Goal: Task Accomplishment & Management: Manage account settings

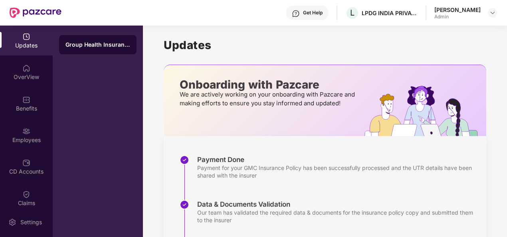
scroll to position [44, 0]
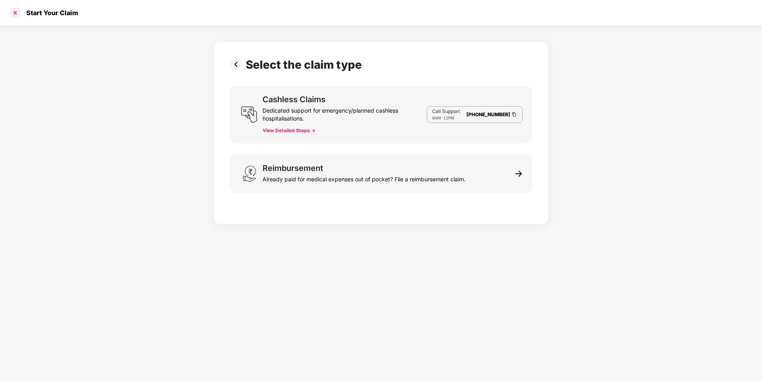
click at [18, 14] on div at bounding box center [15, 12] width 13 height 13
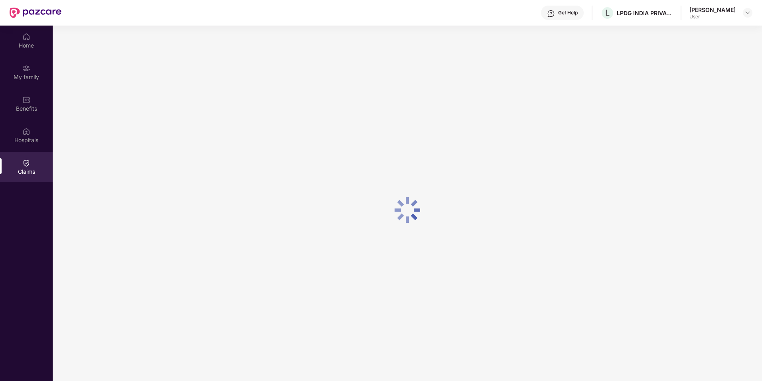
scroll to position [45, 0]
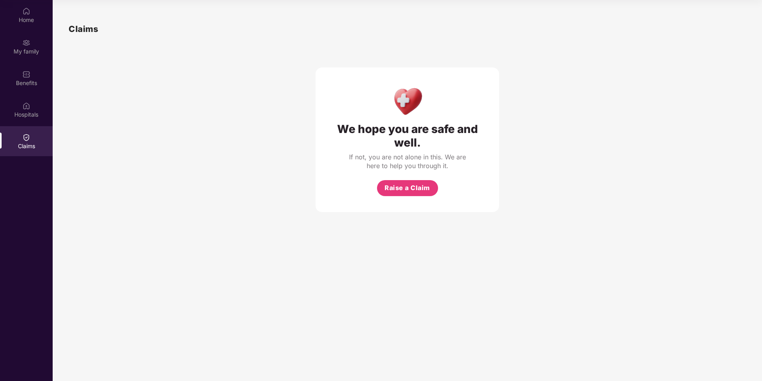
click at [573, 135] on div "We hope you are safe and well. If not, you are not alone in this. We are here t…" at bounding box center [408, 124] width 678 height 176
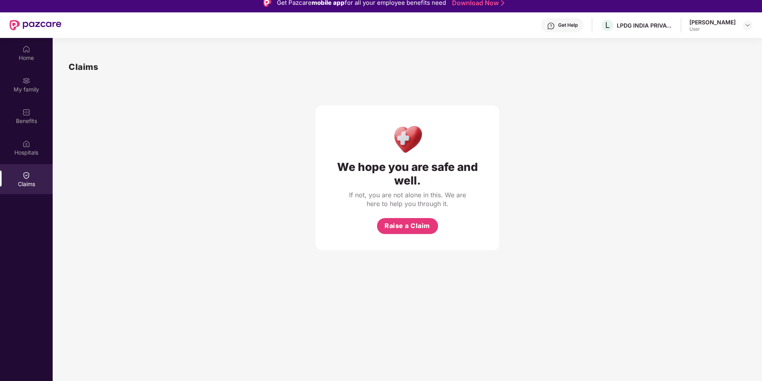
scroll to position [0, 0]
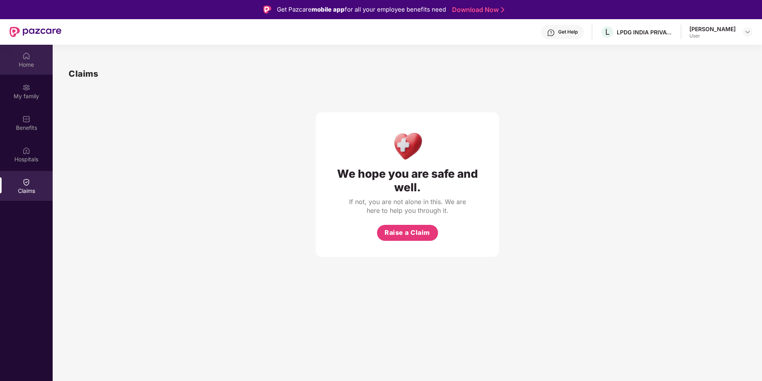
click at [34, 67] on div "Home" at bounding box center [26, 65] width 53 height 8
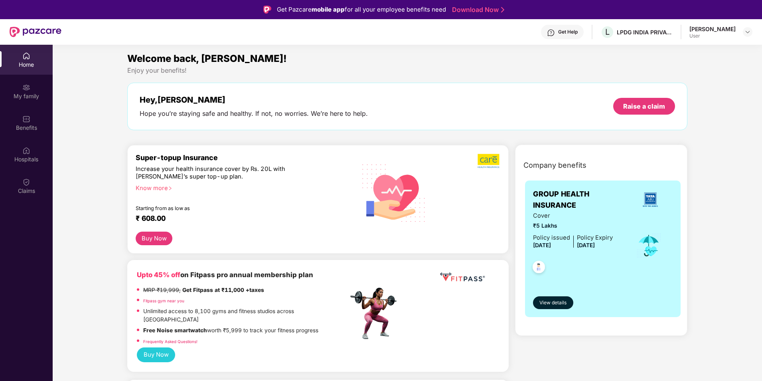
click at [558, 33] on div "Get Help" at bounding box center [568, 32] width 20 height 6
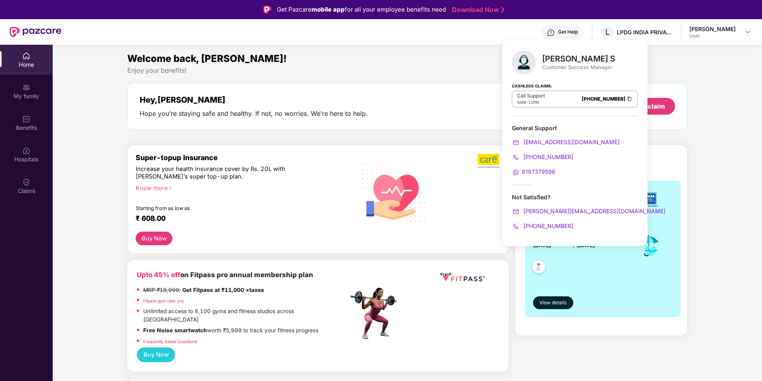
click at [667, 47] on section "Welcome back, [PERSON_NAME]! Enjoy your benefits! Hey, [PERSON_NAME] Hope you’r…" at bounding box center [408, 235] width 710 height 381
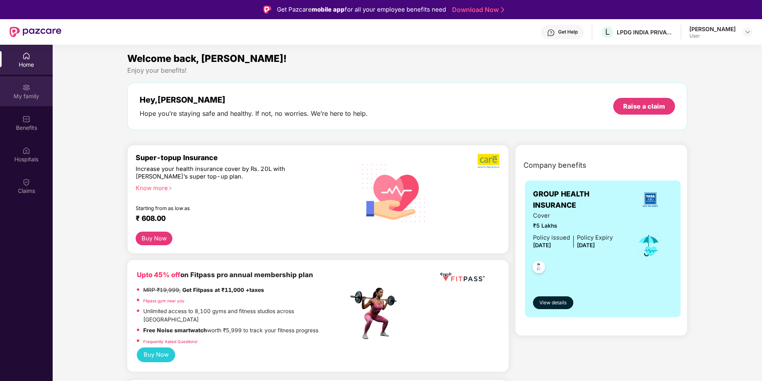
click at [25, 93] on div "My family" at bounding box center [26, 96] width 53 height 8
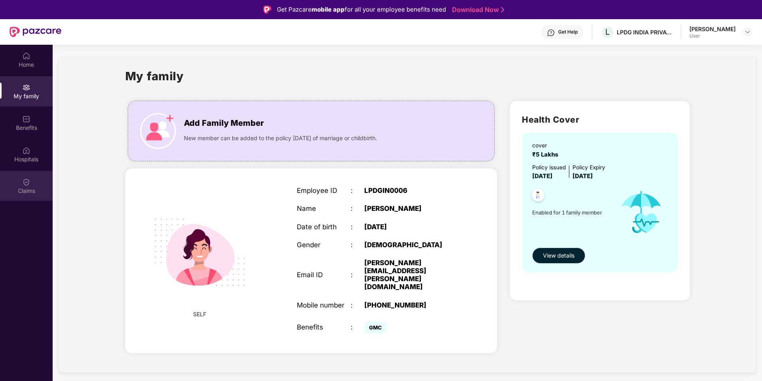
click at [31, 187] on div "Claims" at bounding box center [26, 191] width 53 height 8
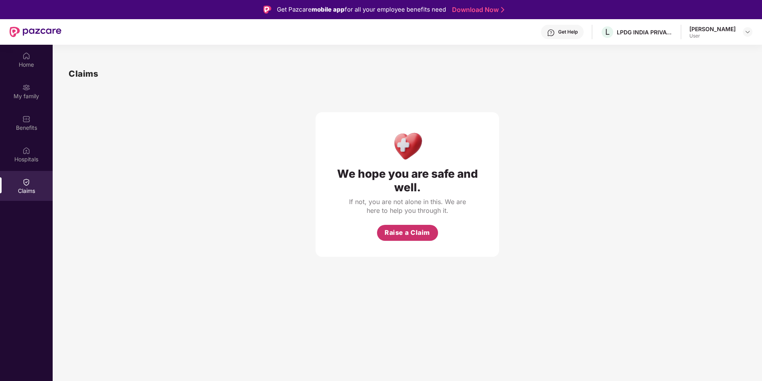
click at [402, 227] on span "Raise a Claim" at bounding box center [407, 232] width 45 height 10
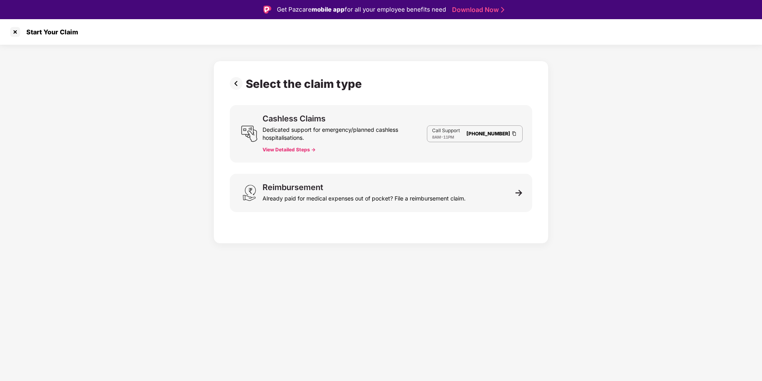
click at [291, 148] on button "View Detailed Steps ->" at bounding box center [289, 149] width 53 height 6
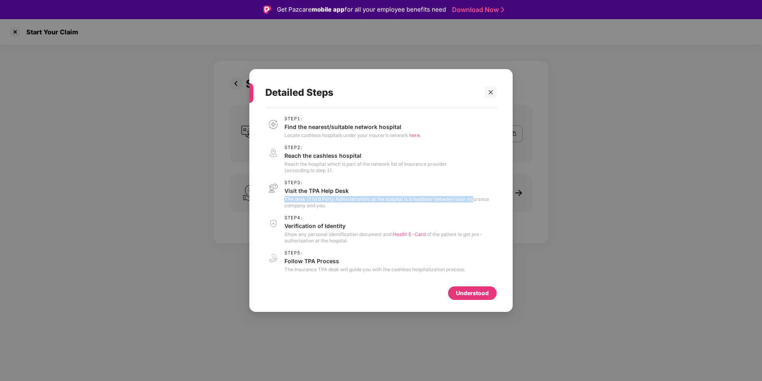
drag, startPoint x: 289, startPoint y: 198, endPoint x: 474, endPoint y: 197, distance: 185.2
click at [474, 197] on p "TPA desk (Third Party Administration) at the hospital is a mediator between you…" at bounding box center [391, 202] width 212 height 13
drag, startPoint x: 474, startPoint y: 197, endPoint x: 491, endPoint y: 92, distance: 106.2
click at [491, 92] on icon "close" at bounding box center [491, 92] width 4 height 4
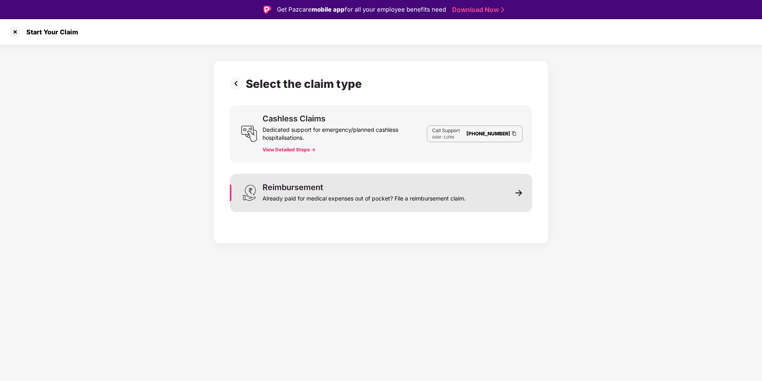
click at [323, 202] on div "Already paid for medical expenses out of pocket? File a reimbursement claim." at bounding box center [364, 196] width 203 height 11
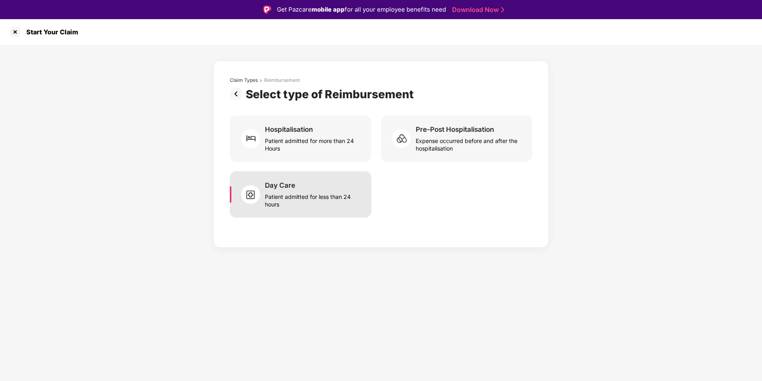
click at [311, 202] on div "Patient admitted for less than 24 hours" at bounding box center [313, 199] width 97 height 18
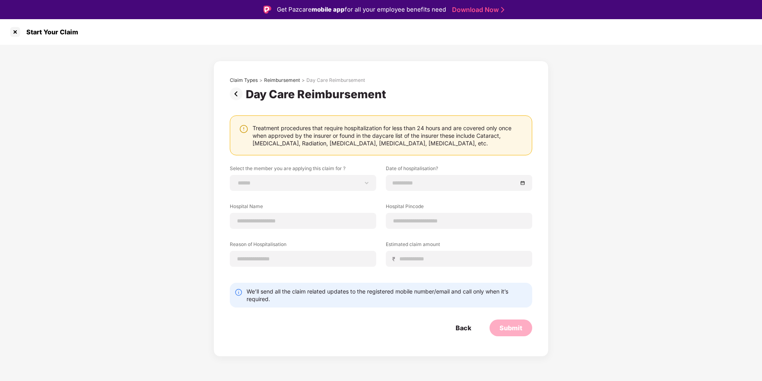
click at [236, 92] on img at bounding box center [238, 93] width 16 height 13
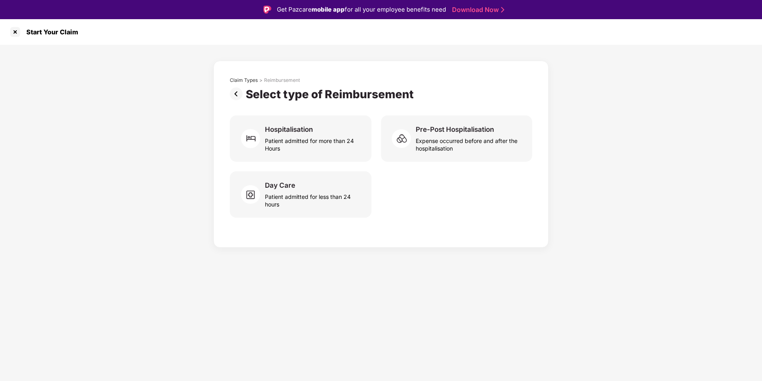
click at [235, 93] on img at bounding box center [238, 93] width 16 height 13
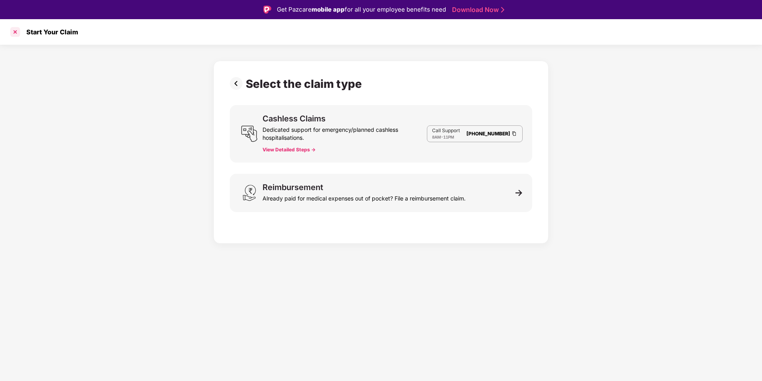
click at [17, 34] on div at bounding box center [15, 32] width 13 height 13
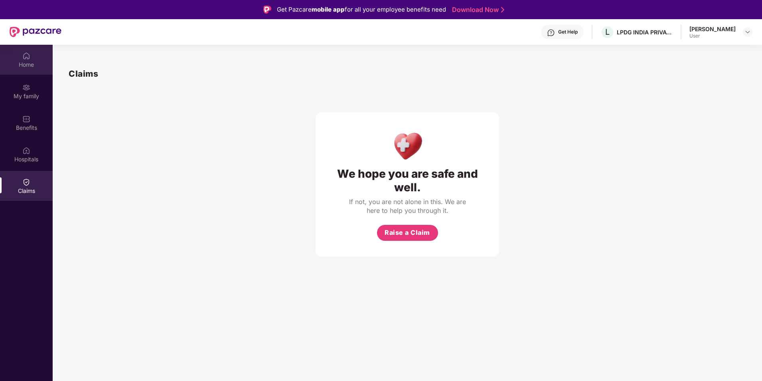
click at [30, 63] on div "Home" at bounding box center [26, 65] width 53 height 8
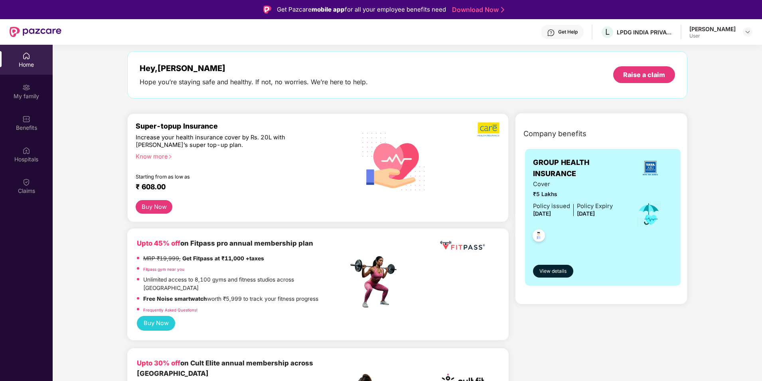
scroll to position [80, 0]
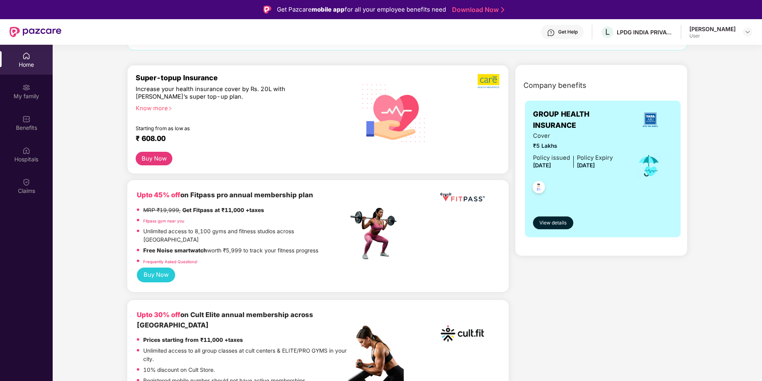
click at [156, 162] on button "Buy Now" at bounding box center [154, 159] width 37 height 14
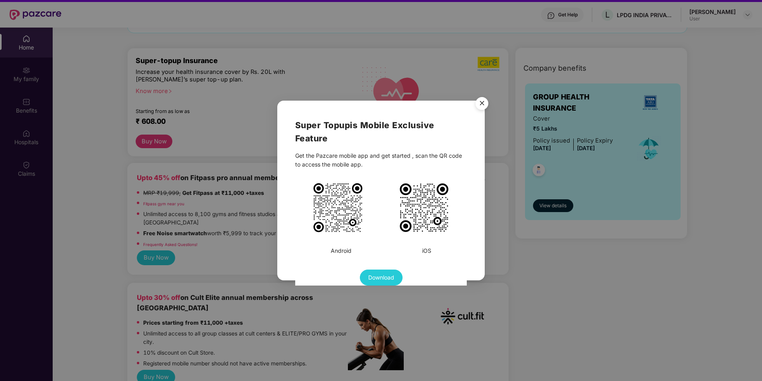
scroll to position [45, 0]
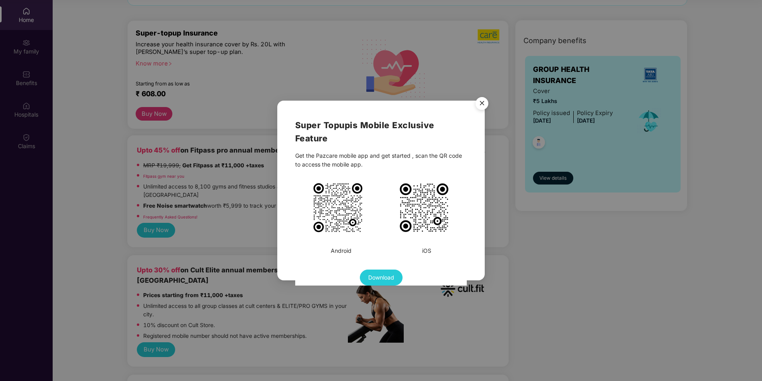
click at [484, 104] on img "Close" at bounding box center [482, 104] width 22 height 22
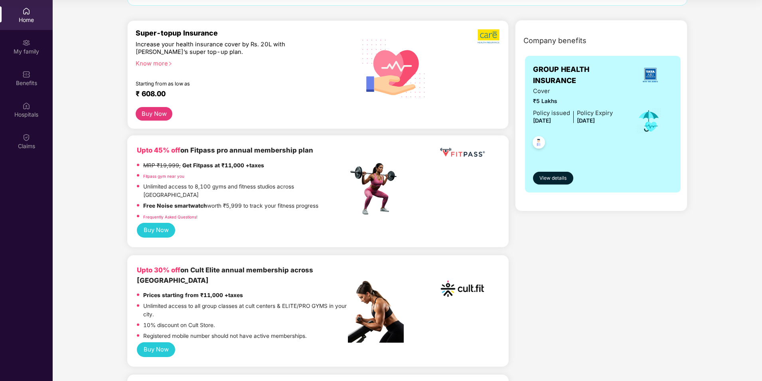
click at [158, 63] on div "Know more" at bounding box center [240, 63] width 208 height 6
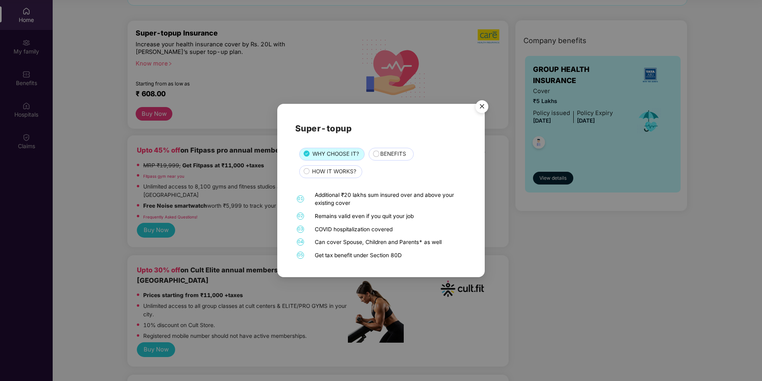
click at [329, 174] on span "HOW IT WORKS?" at bounding box center [334, 171] width 44 height 9
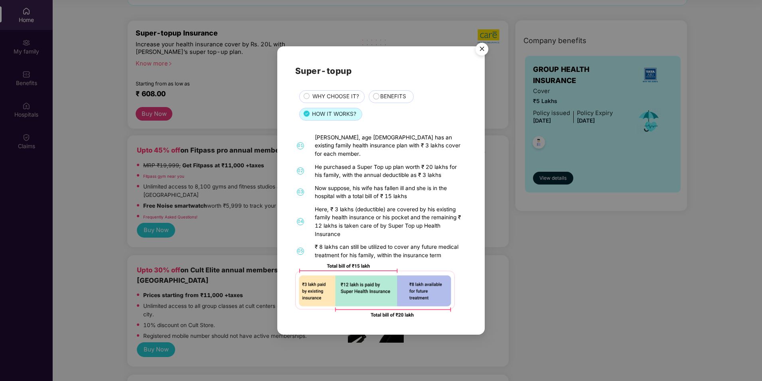
click at [482, 51] on img "Close" at bounding box center [482, 50] width 22 height 22
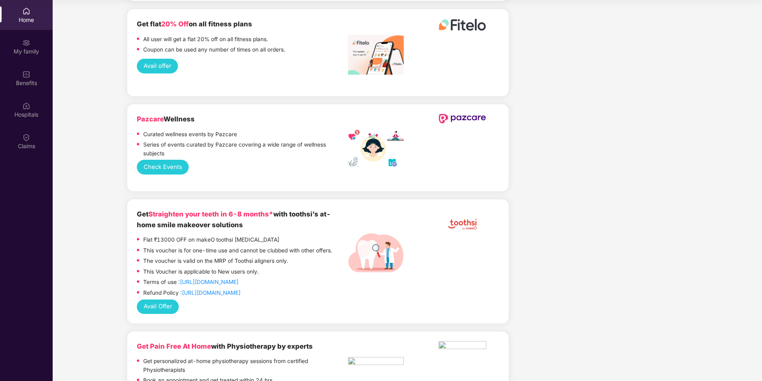
scroll to position [2117, 0]
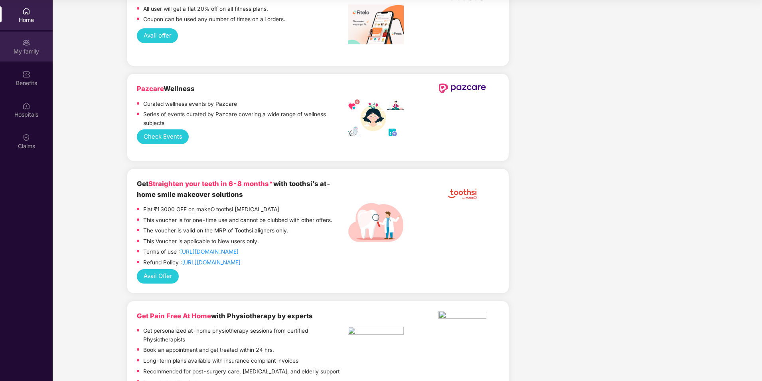
click at [28, 50] on div "My family" at bounding box center [26, 51] width 53 height 8
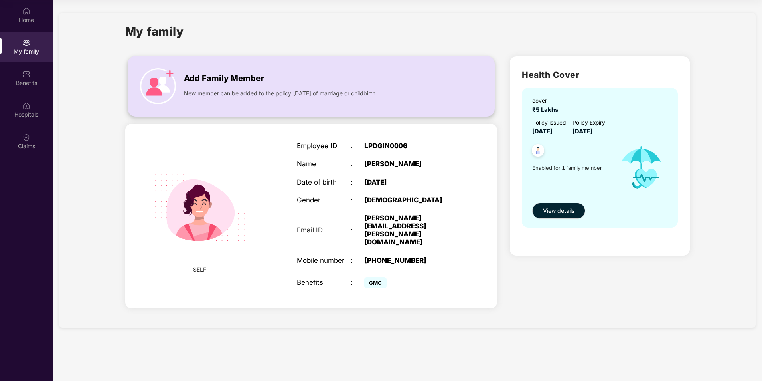
click at [181, 82] on div "Add Family Member New member can be added to the policy [DATE] of marriage or c…" at bounding box center [311, 86] width 367 height 44
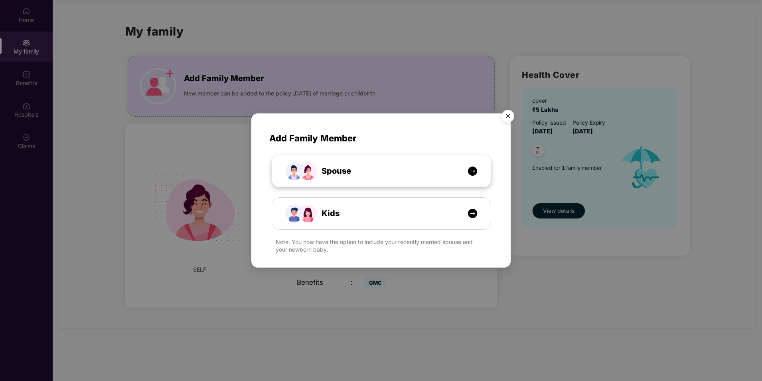
click at [392, 170] on div "Spouse" at bounding box center [386, 171] width 164 height 12
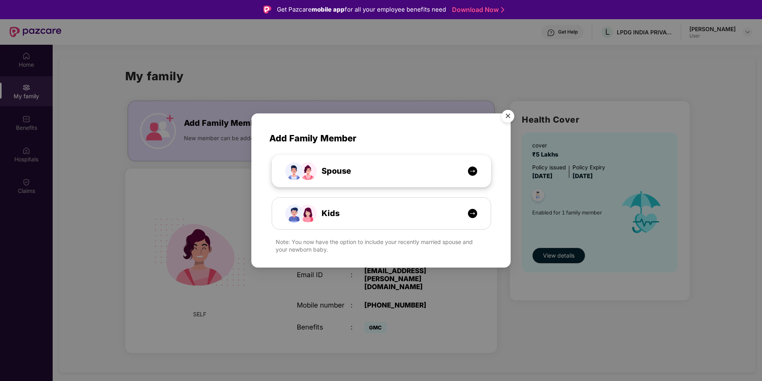
select select "****"
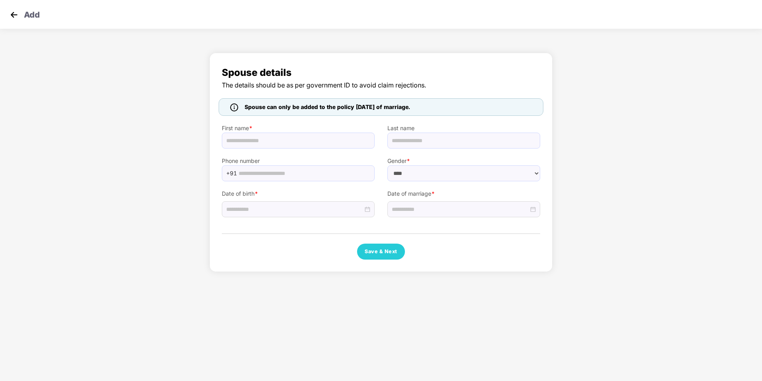
click at [14, 12] on img at bounding box center [14, 15] width 12 height 12
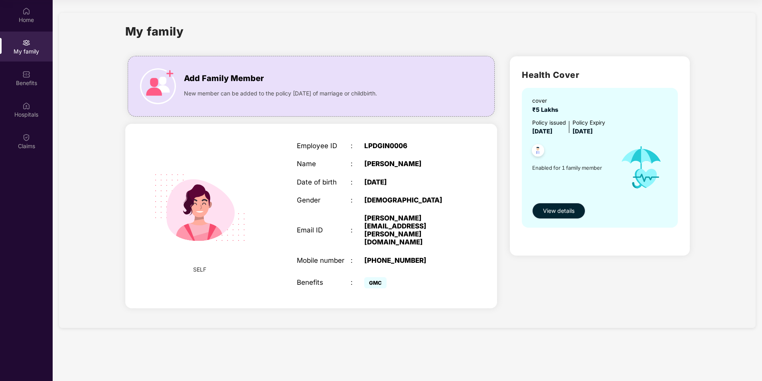
click at [560, 208] on span "View details" at bounding box center [559, 210] width 32 height 9
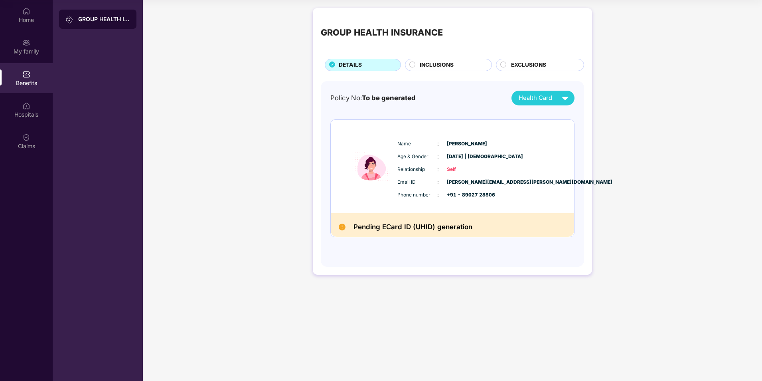
click at [454, 63] on div "INCLUSIONS" at bounding box center [452, 66] width 72 height 10
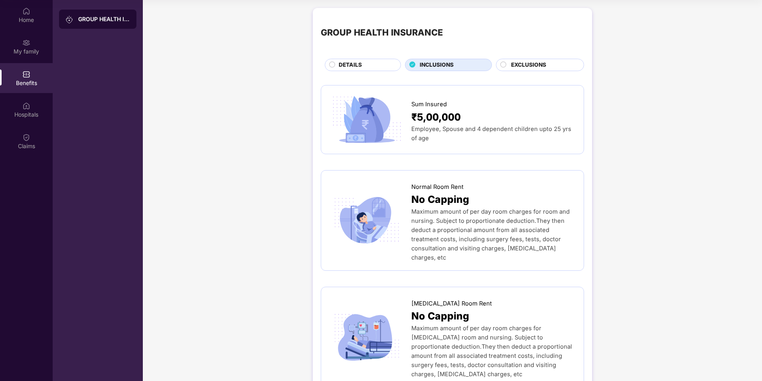
click at [531, 64] on span "EXCLUSIONS" at bounding box center [528, 65] width 35 height 9
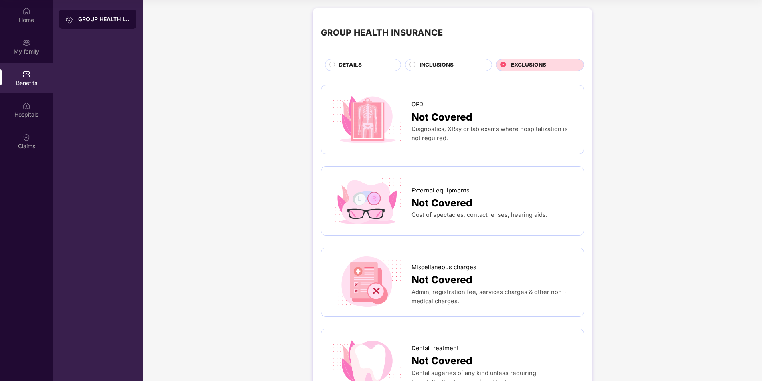
click at [372, 67] on div "DETAILS" at bounding box center [366, 66] width 62 height 10
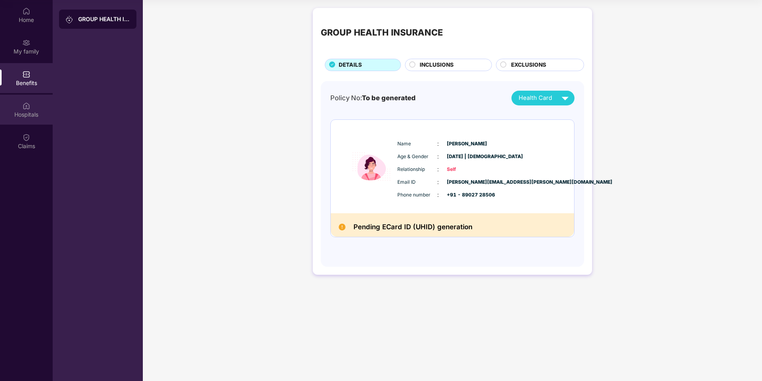
click at [28, 106] on img at bounding box center [26, 106] width 8 height 8
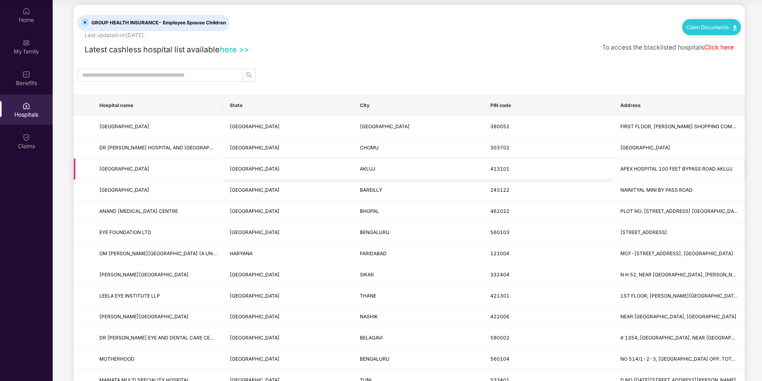
scroll to position [0, 0]
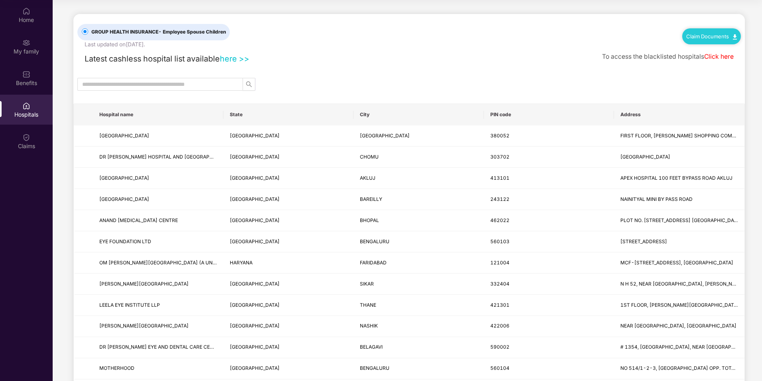
click at [710, 35] on link "Claim Documents" at bounding box center [711, 36] width 51 height 6
click at [26, 141] on img at bounding box center [26, 137] width 8 height 8
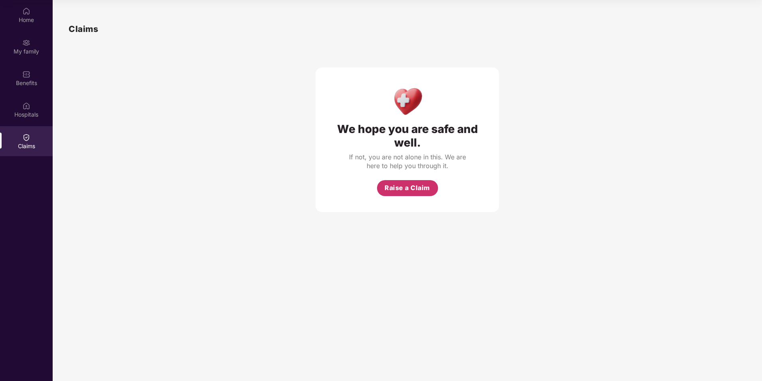
click at [407, 185] on span "Raise a Claim" at bounding box center [407, 188] width 45 height 10
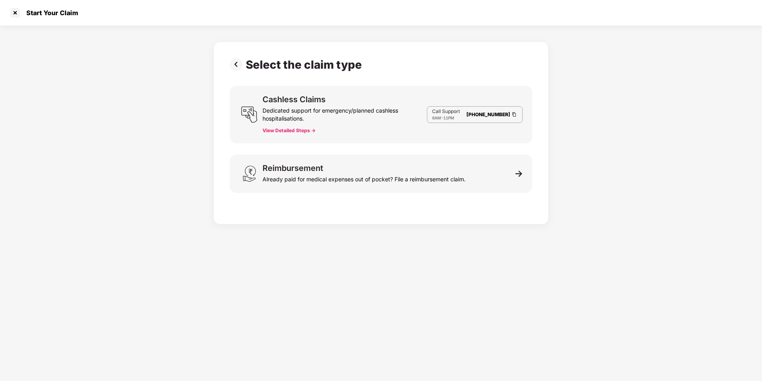
scroll to position [19, 0]
click at [288, 108] on div "Dedicated support for emergency/planned cashless hospitalisations." at bounding box center [345, 112] width 164 height 19
click at [291, 129] on button "View Detailed Steps ->" at bounding box center [289, 130] width 53 height 6
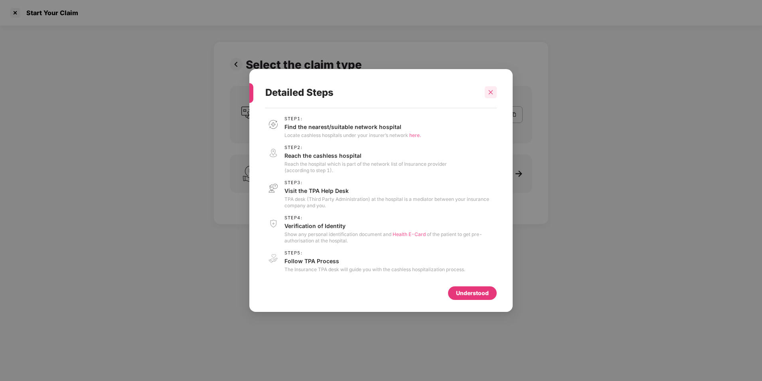
click at [492, 89] on icon "close" at bounding box center [491, 92] width 6 height 6
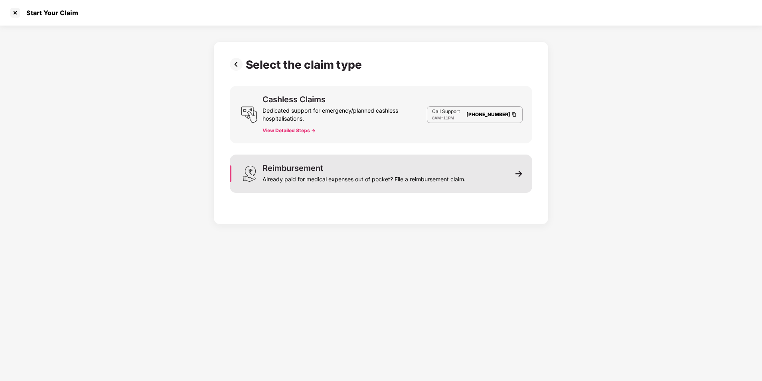
click at [316, 168] on div "Reimbursement" at bounding box center [293, 168] width 61 height 8
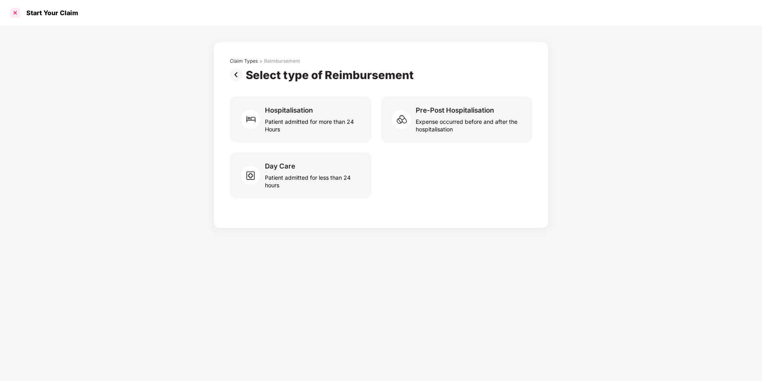
click at [13, 8] on div at bounding box center [15, 12] width 13 height 13
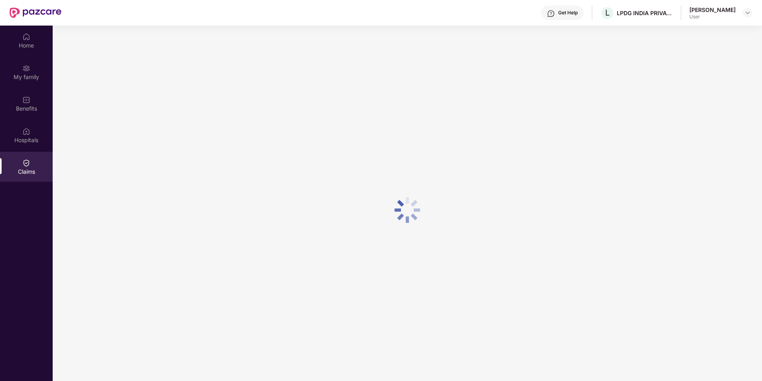
scroll to position [45, 0]
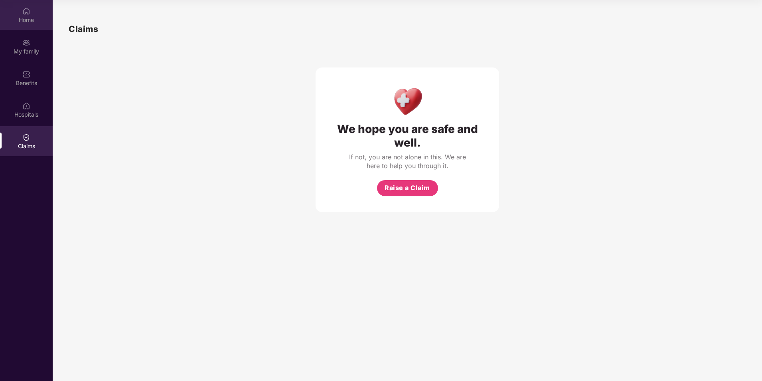
click at [23, 20] on div "Home" at bounding box center [26, 20] width 53 height 8
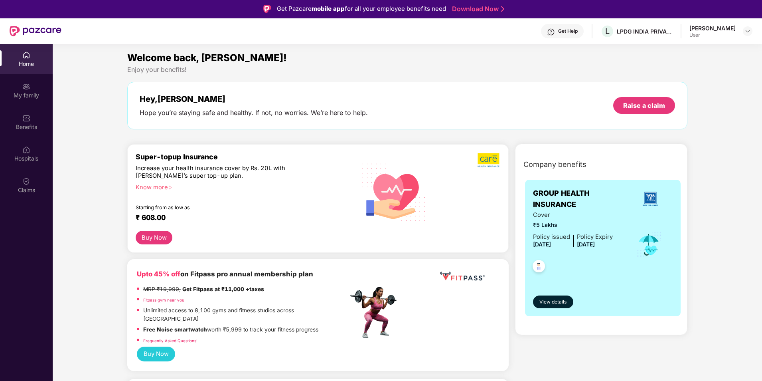
scroll to position [0, 0]
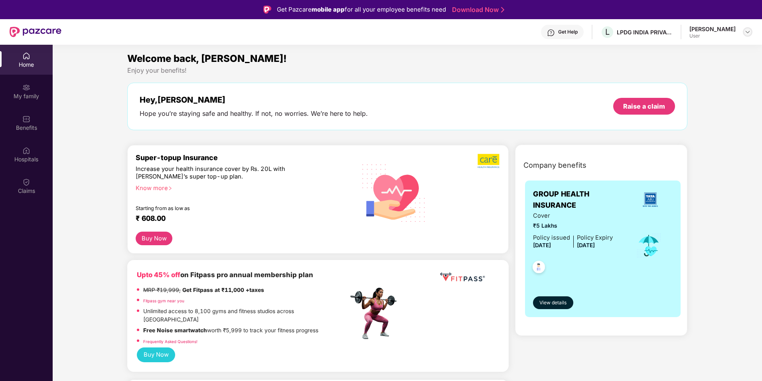
click at [749, 33] on img at bounding box center [748, 32] width 6 height 6
click at [694, 51] on div "Switch to admin view" at bounding box center [711, 51] width 104 height 16
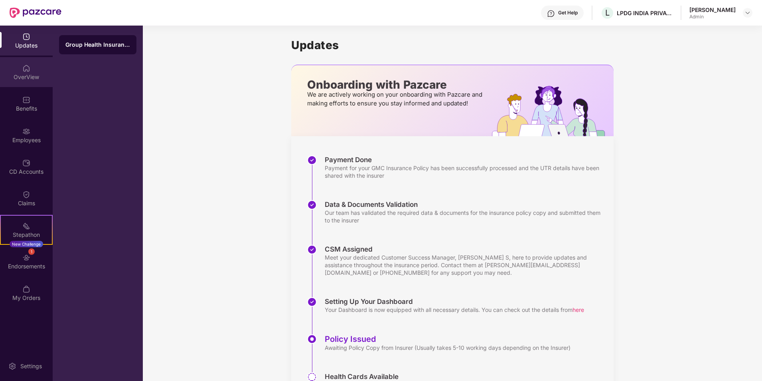
click at [25, 75] on div "OverView" at bounding box center [26, 77] width 53 height 8
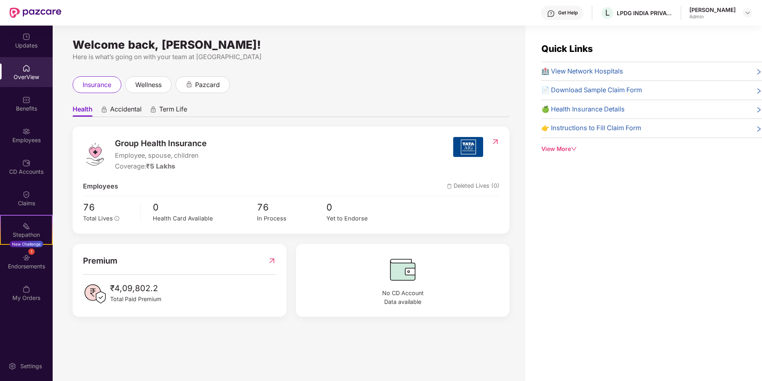
click at [570, 149] on div "View More" at bounding box center [652, 148] width 221 height 9
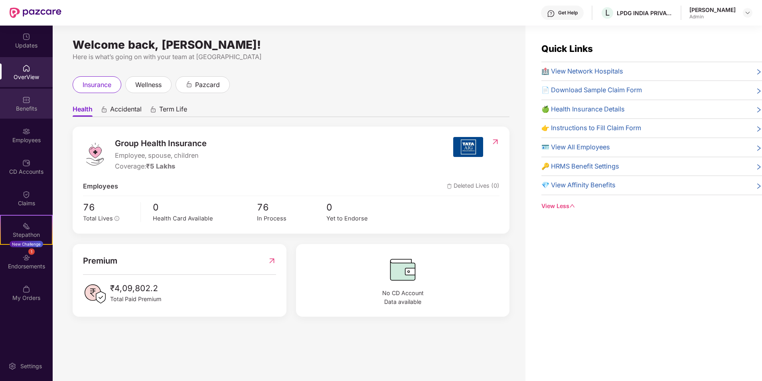
click at [32, 99] on div "Benefits" at bounding box center [26, 104] width 53 height 30
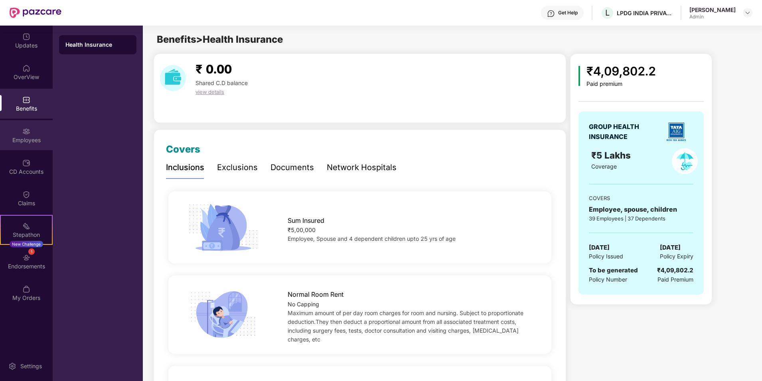
click at [30, 136] on div "Employees" at bounding box center [26, 140] width 53 height 8
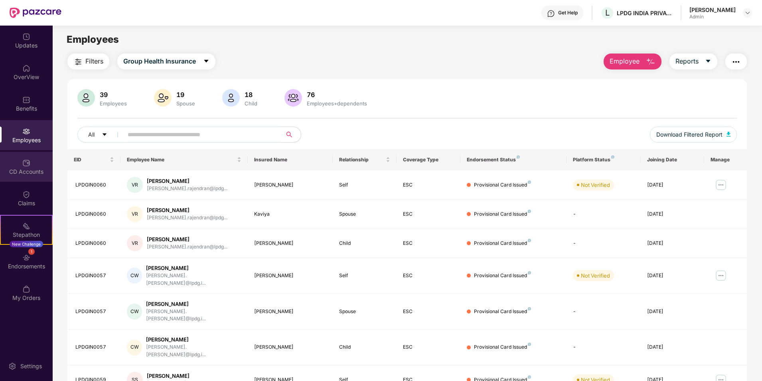
click at [22, 174] on div "CD Accounts" at bounding box center [26, 172] width 53 height 8
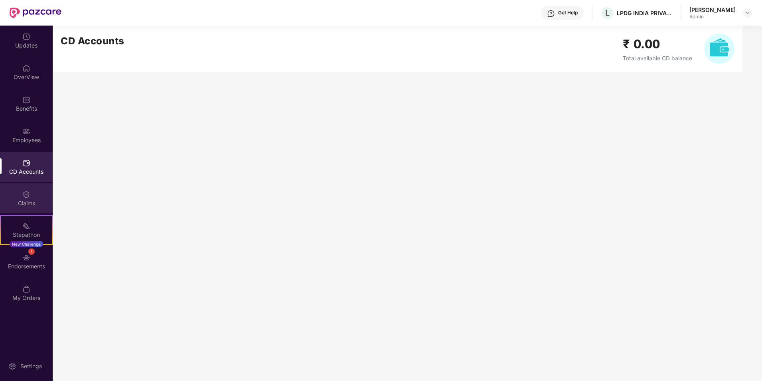
click at [22, 201] on div "Claims" at bounding box center [26, 203] width 53 height 8
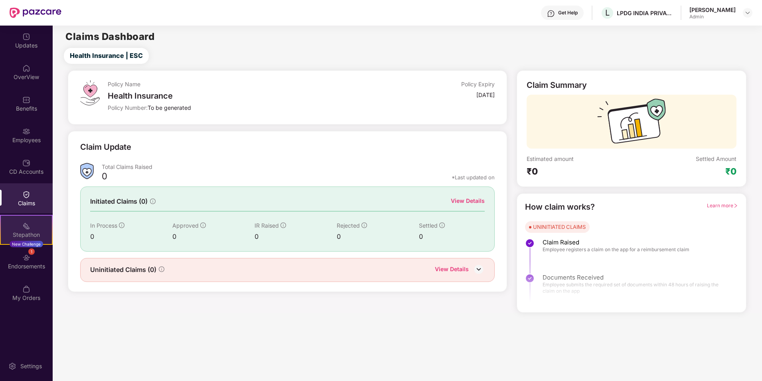
click at [34, 231] on div "Stepathon" at bounding box center [26, 235] width 51 height 8
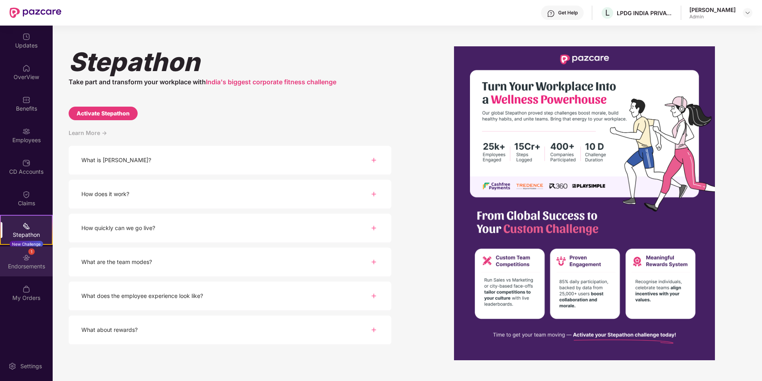
click at [30, 263] on div "Endorsements" at bounding box center [26, 266] width 53 height 8
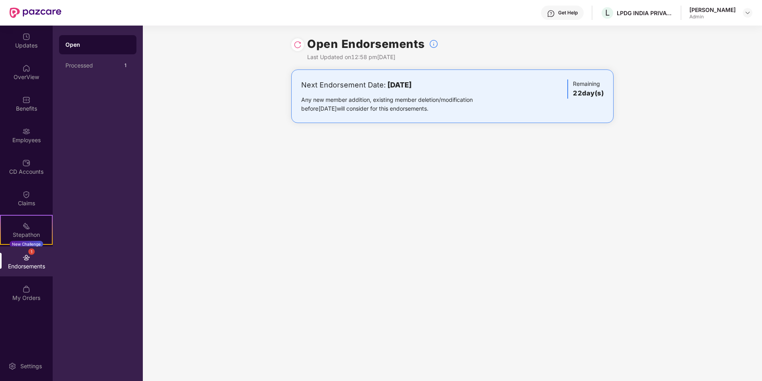
click at [405, 109] on div "Any new member addition, existing member deletion/modification before [DATE] wi…" at bounding box center [399, 104] width 197 height 18
click at [99, 66] on div "Processed" at bounding box center [92, 65] width 55 height 6
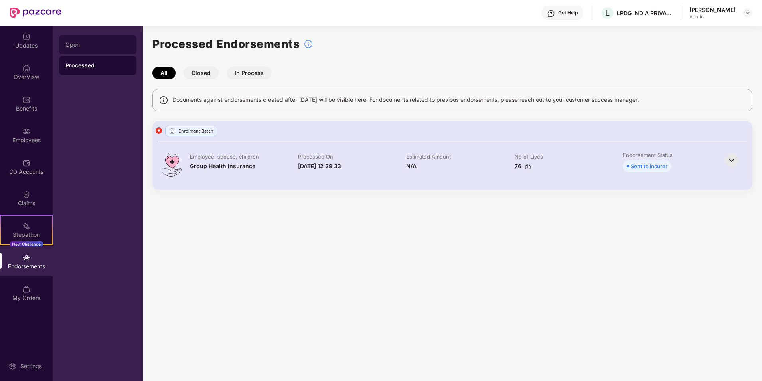
click at [97, 46] on div "Open" at bounding box center [97, 45] width 65 height 6
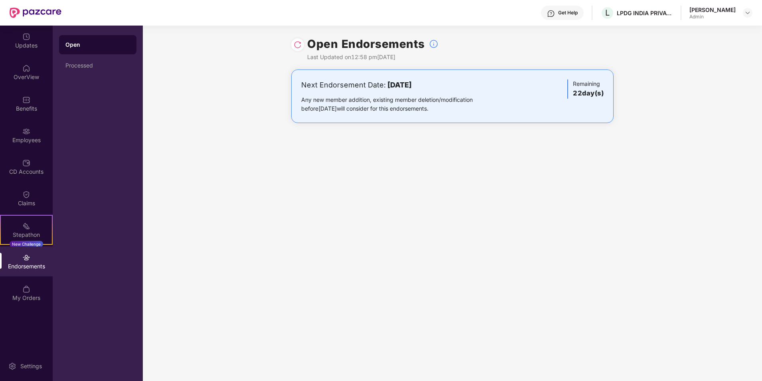
click at [596, 83] on div "Remaining 22 day(s)" at bounding box center [586, 88] width 36 height 19
drag, startPoint x: 596, startPoint y: 83, endPoint x: 463, endPoint y: 91, distance: 133.5
click at [495, 88] on div "Next Endorsement Date: [DATE]" at bounding box center [399, 84] width 197 height 11
click at [397, 91] on div "Next Endorsement Date: [DATE] Any new member addition, existing member deletion…" at bounding box center [399, 96] width 197 height 34
click at [348, 169] on div "Open Endorsements Last Updated on 12:58 pm[DATE] Next Endorsement Date: [DATE] …" at bounding box center [452, 203] width 619 height 355
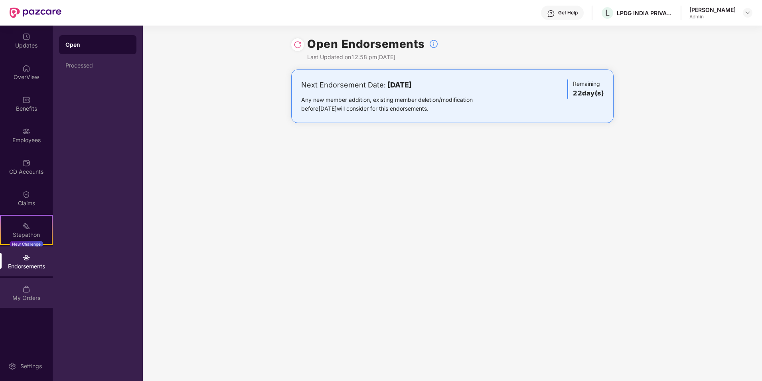
click at [21, 286] on div "My Orders" at bounding box center [26, 293] width 53 height 30
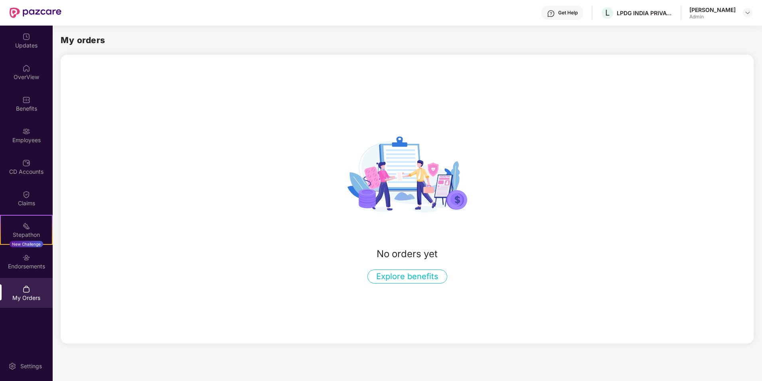
click at [410, 279] on button "Explore benefits" at bounding box center [408, 276] width 80 height 14
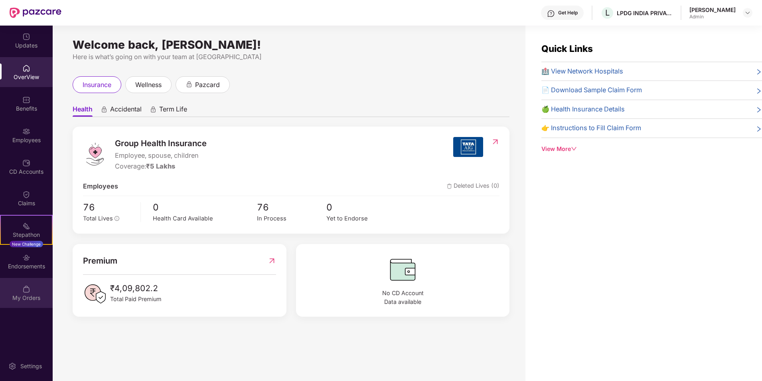
click at [25, 298] on div "My Orders" at bounding box center [26, 298] width 53 height 8
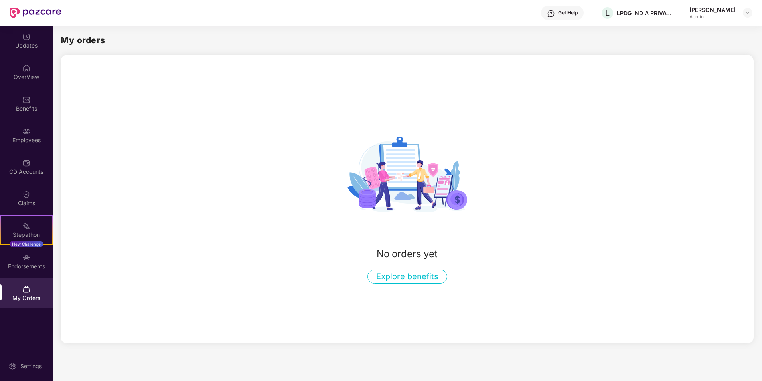
click at [399, 275] on button "Explore benefits" at bounding box center [408, 276] width 80 height 14
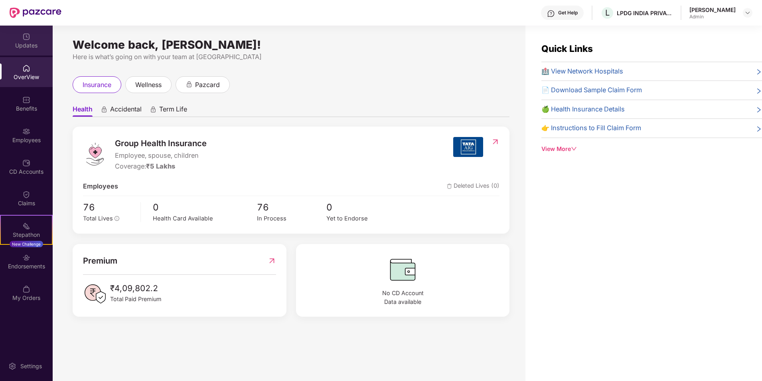
click at [28, 41] on div "Updates" at bounding box center [26, 41] width 53 height 30
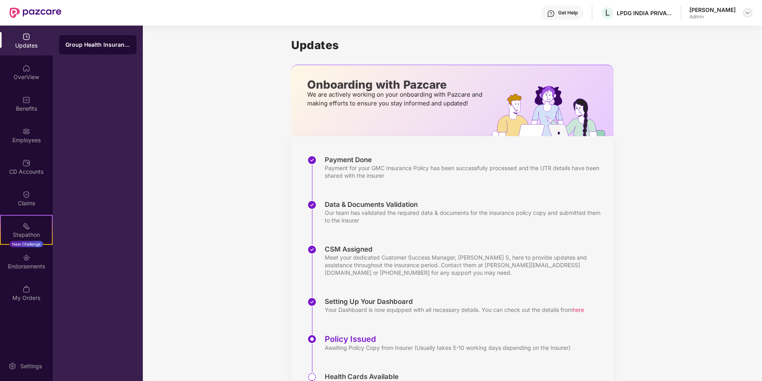
click at [750, 14] on img at bounding box center [748, 13] width 6 height 6
click at [711, 33] on div "Switch to User view" at bounding box center [711, 32] width 104 height 16
